Goal: Navigation & Orientation: Find specific page/section

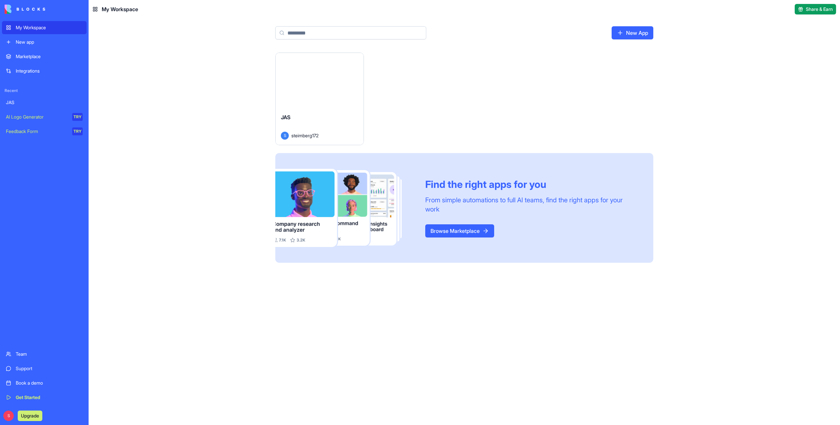
click at [337, 92] on div "Launch" at bounding box center [320, 80] width 88 height 55
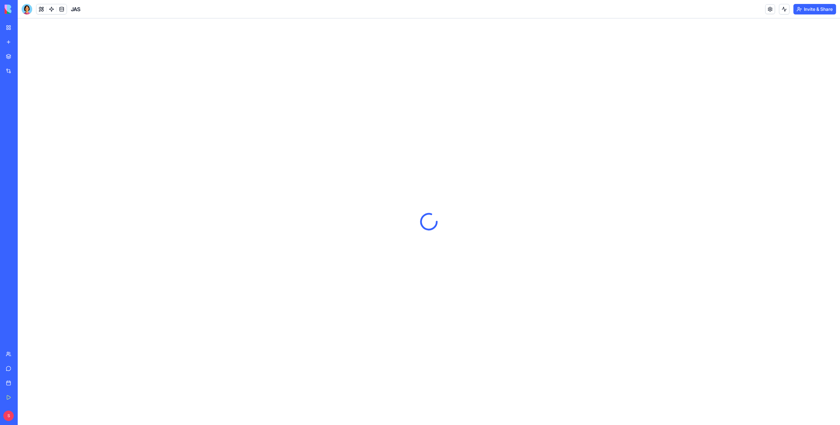
click at [825, 11] on button "Invite & Share" at bounding box center [815, 9] width 43 height 11
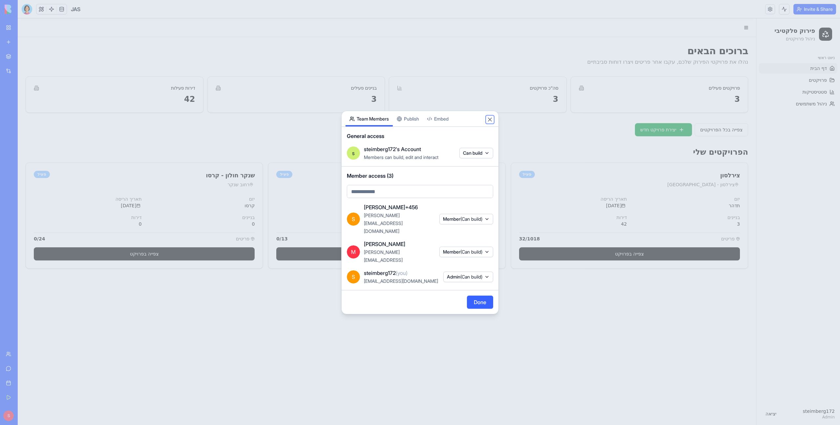
click at [490, 123] on button "Close" at bounding box center [490, 119] width 7 height 7
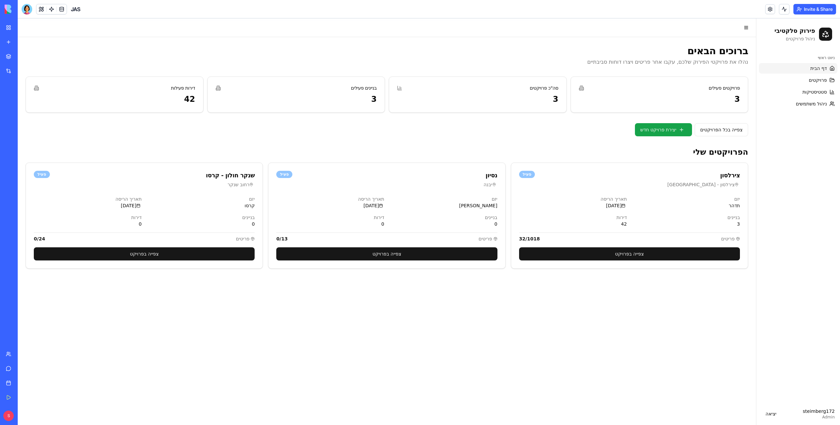
click at [824, 8] on button "Invite & Share" at bounding box center [815, 9] width 43 height 11
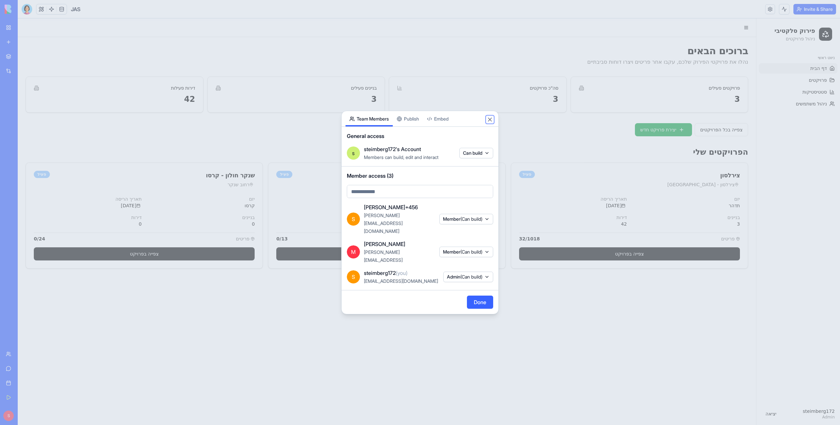
click at [490, 123] on button "Close" at bounding box center [490, 119] width 7 height 7
